Goal: Task Accomplishment & Management: Use online tool/utility

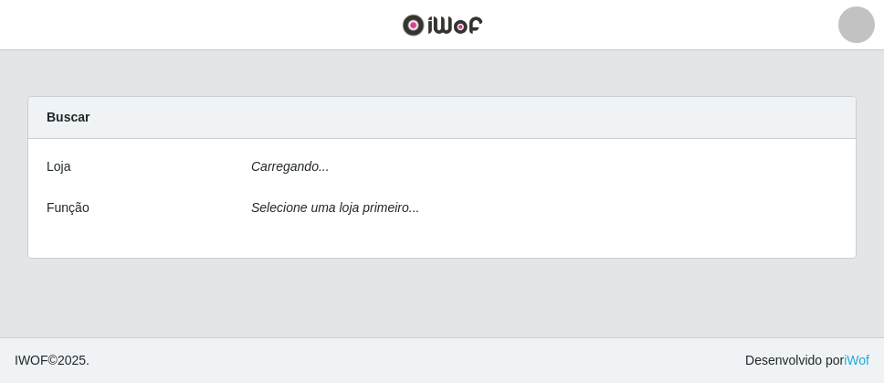
click at [385, 175] on div "Carregando..." at bounding box center [544, 170] width 614 height 26
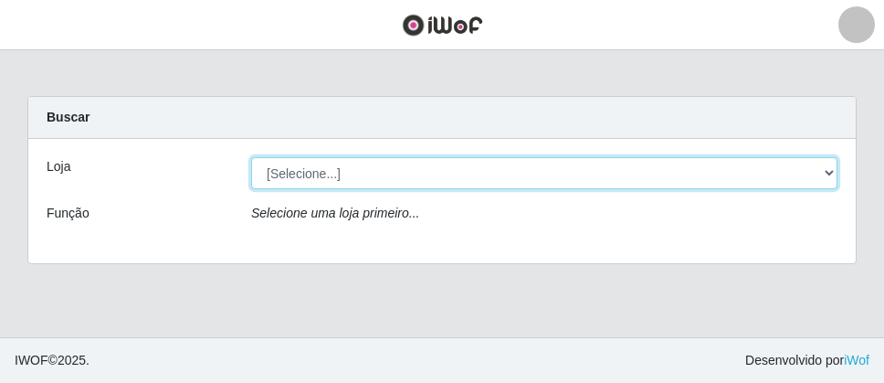
drag, startPoint x: 374, startPoint y: 158, endPoint x: 379, endPoint y: 171, distance: 13.9
click at [375, 162] on select "[Selecione...] Divino Fogão - Campina Grande" at bounding box center [544, 173] width 586 height 32
select select "499"
click at [251, 157] on select "[Selecione...] Divino Fogão - Campina Grande" at bounding box center [544, 173] width 586 height 32
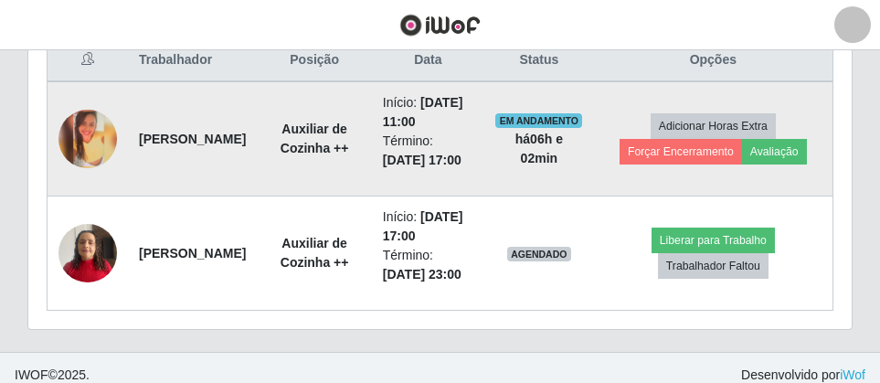
scroll to position [810, 0]
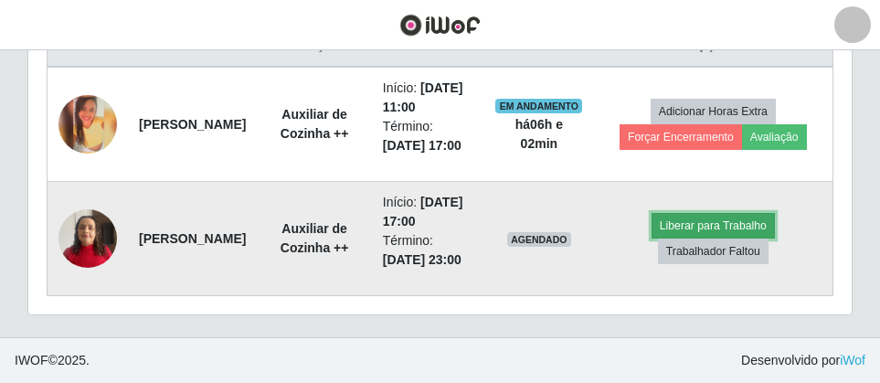
click at [726, 213] on button "Liberar para Trabalho" at bounding box center [712, 226] width 123 height 26
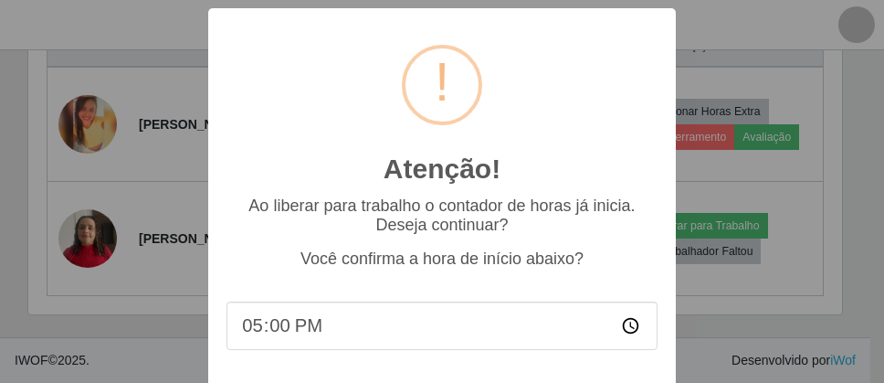
scroll to position [94, 0]
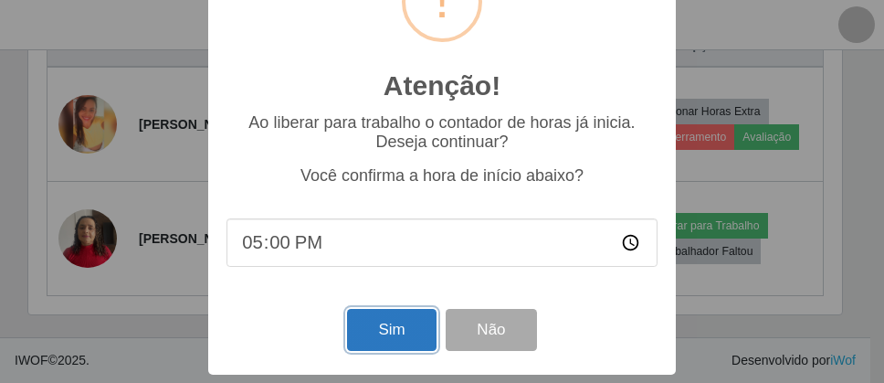
click at [399, 315] on button "Sim" at bounding box center [391, 330] width 89 height 43
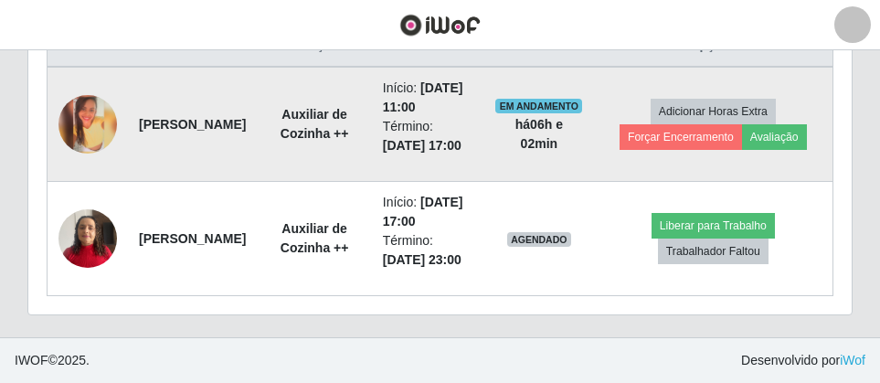
scroll to position [379, 814]
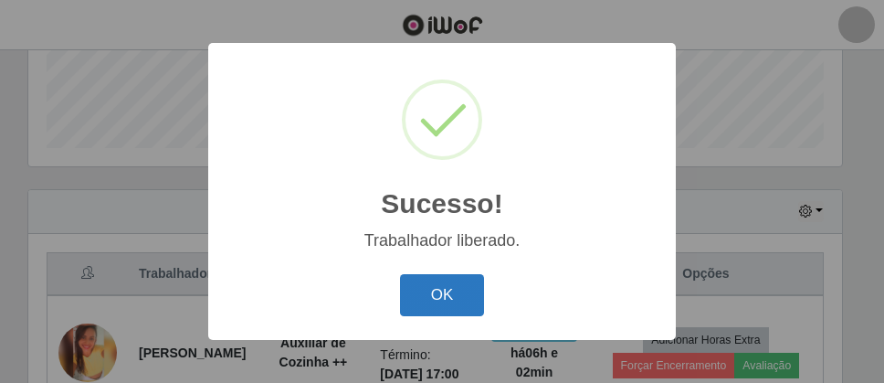
click at [421, 315] on button "OK" at bounding box center [442, 295] width 85 height 43
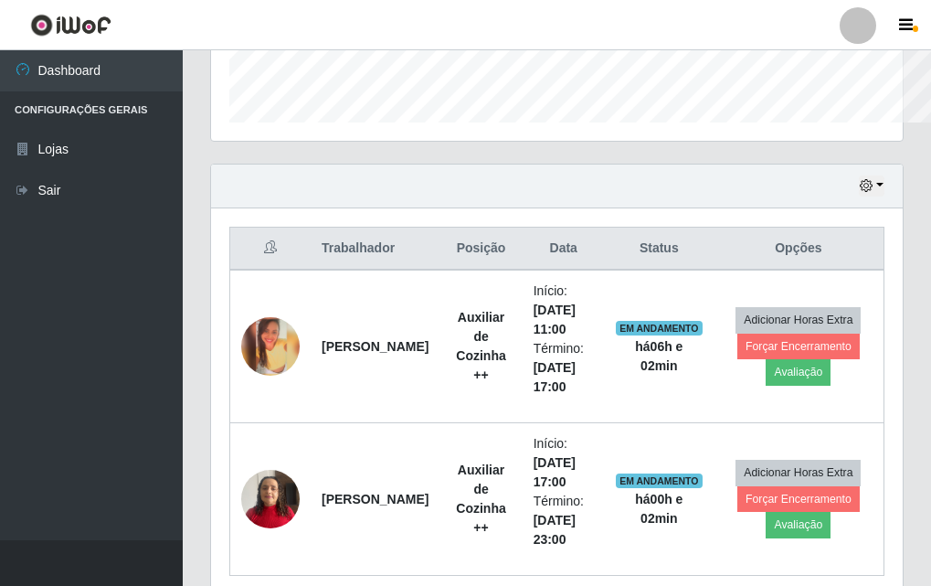
scroll to position [913039, 912726]
